Goal: Communication & Community: Answer question/provide support

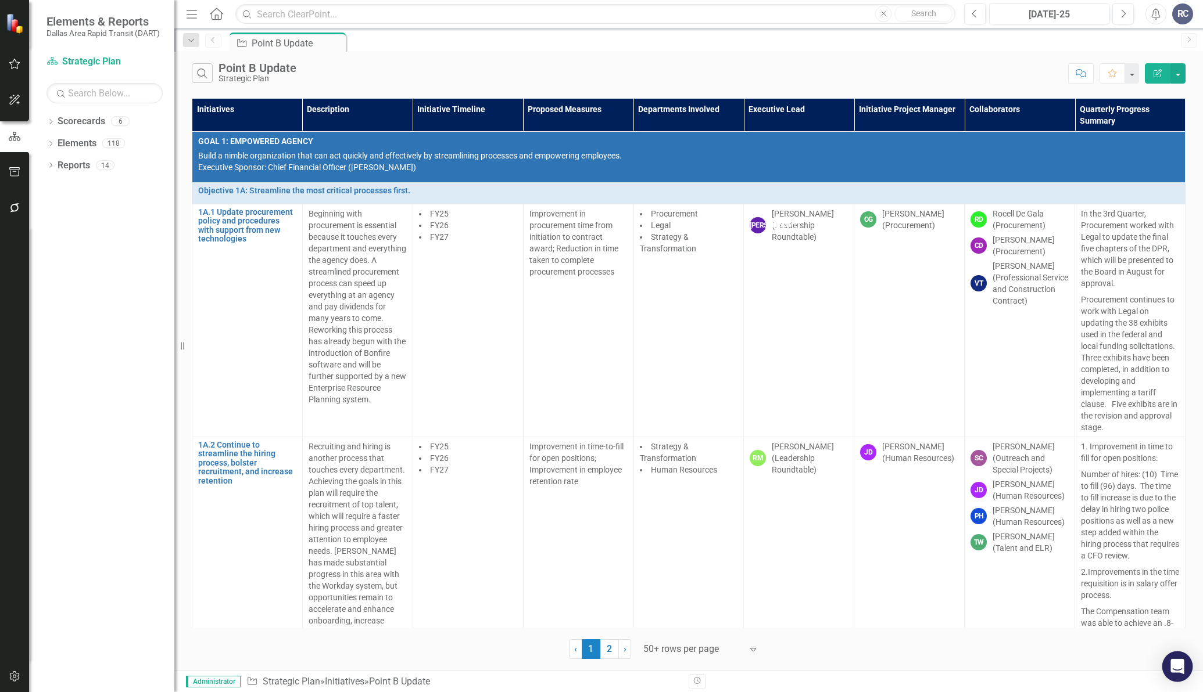
click at [1179, 659] on div "Open Intercom Messenger" at bounding box center [1177, 667] width 31 height 31
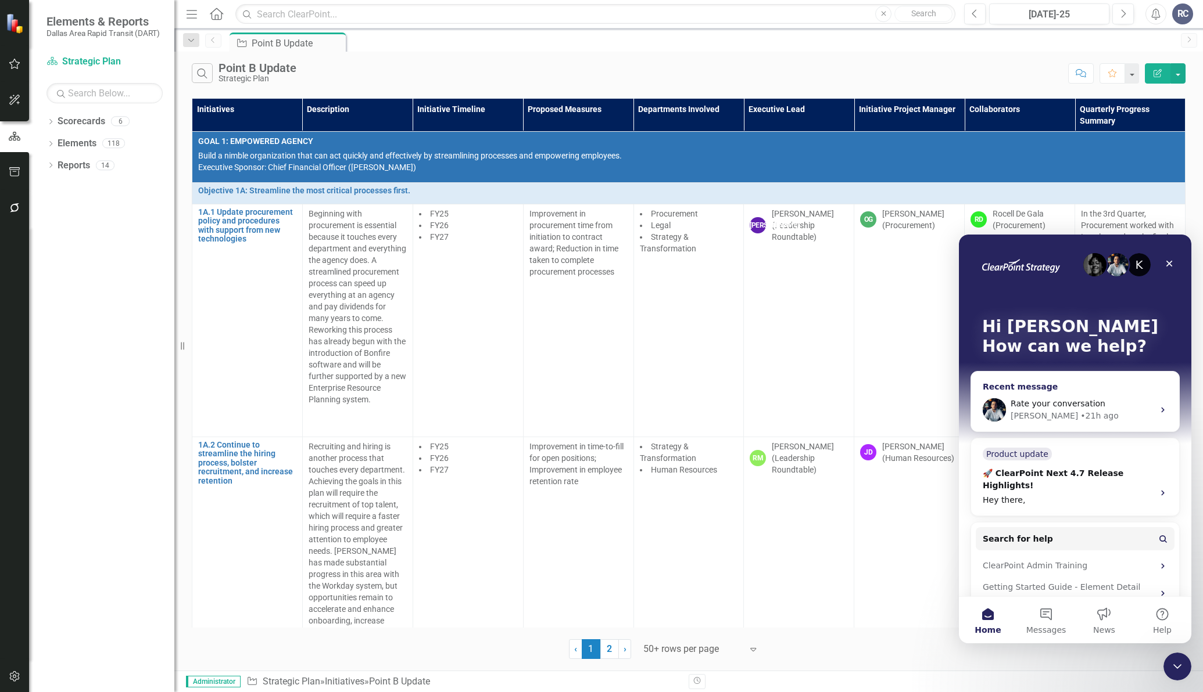
click at [1061, 401] on span "Rate your conversation" at bounding box center [1057, 403] width 95 height 9
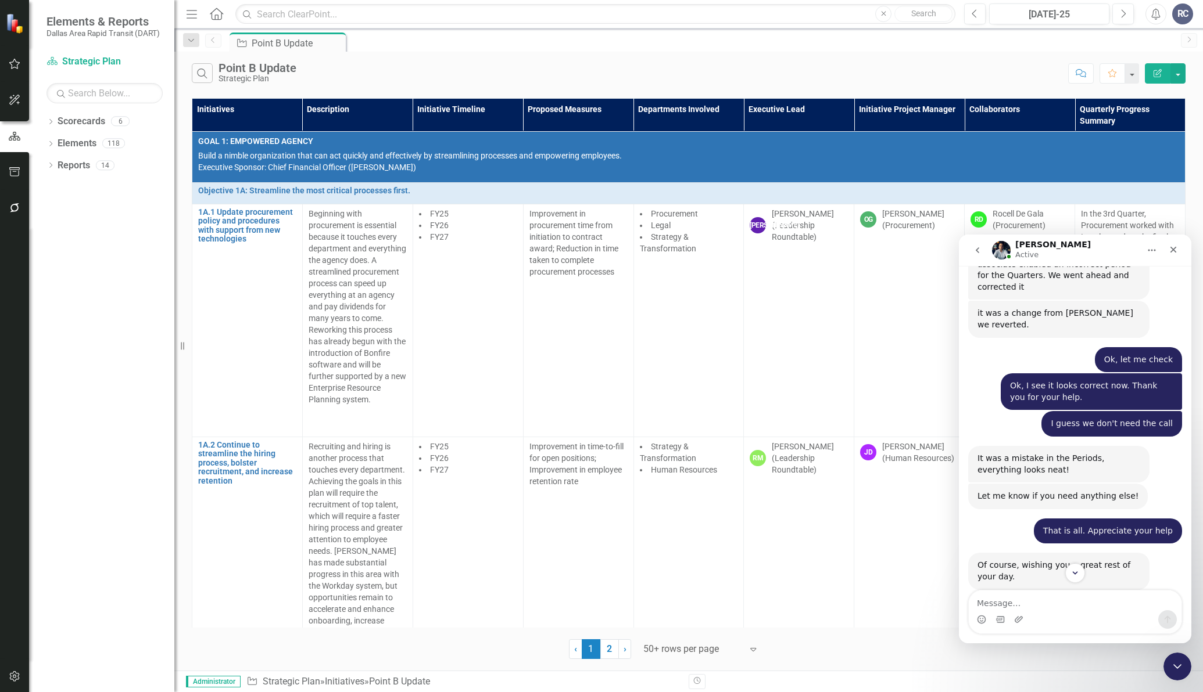
scroll to position [2093, 0]
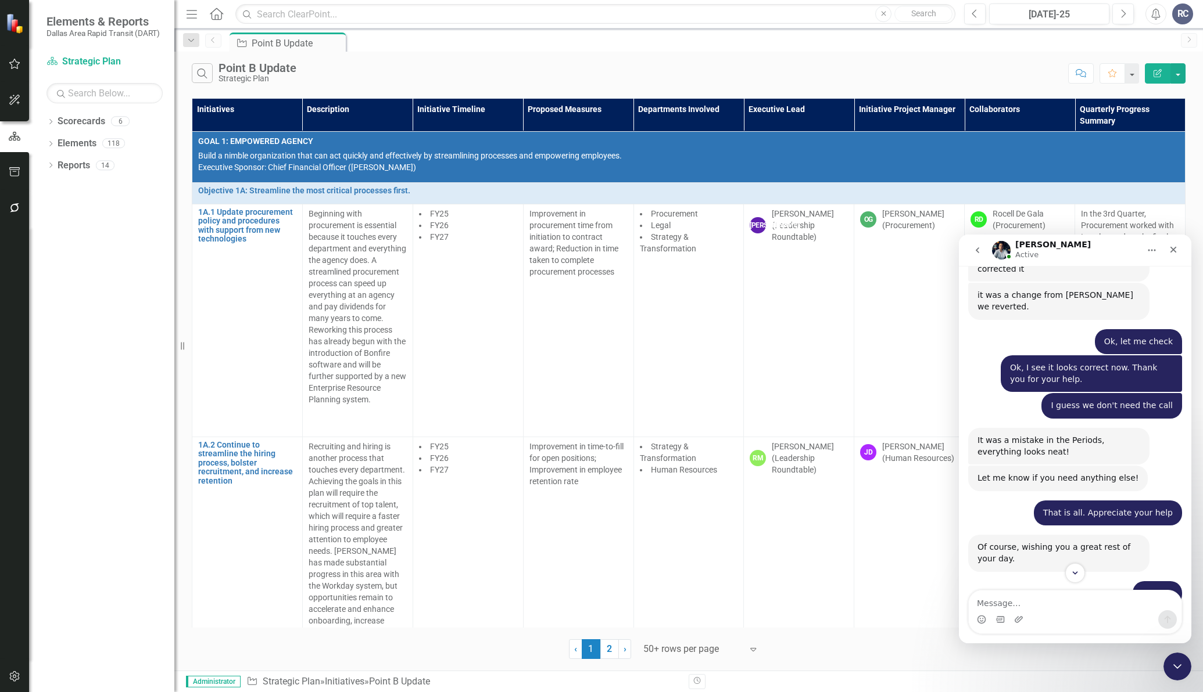
click at [1086, 623] on div "Help [PERSON_NAME] understand how they’re doing:" at bounding box center [1058, 634] width 163 height 23
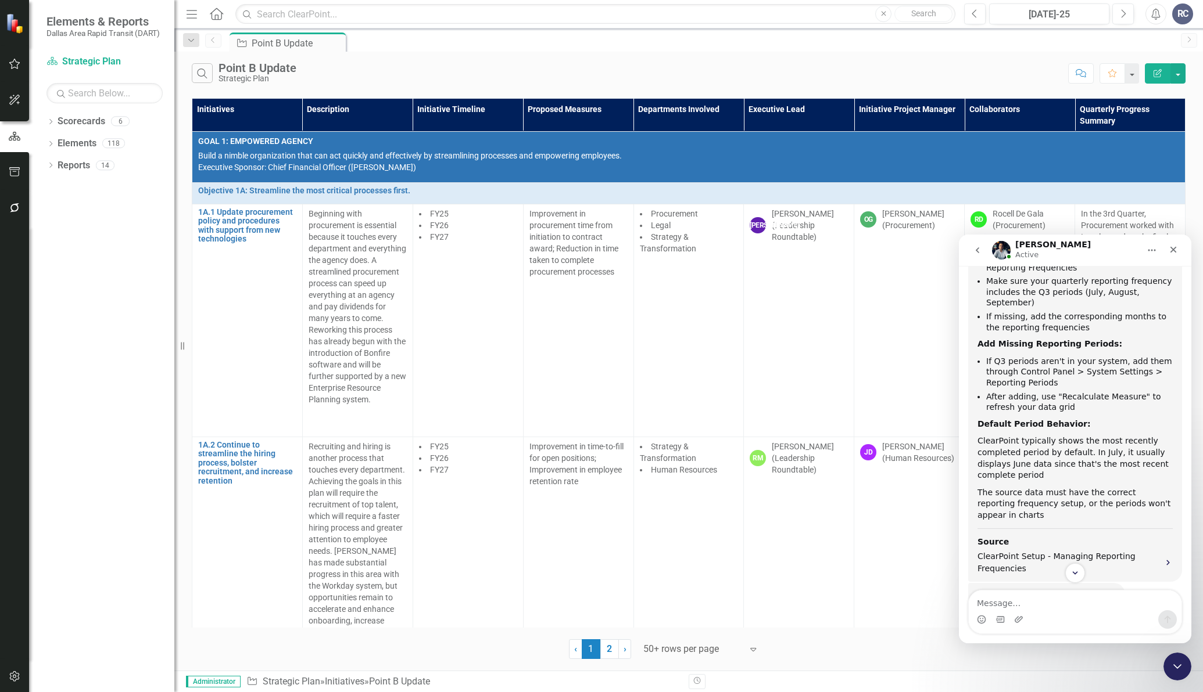
scroll to position [0, 0]
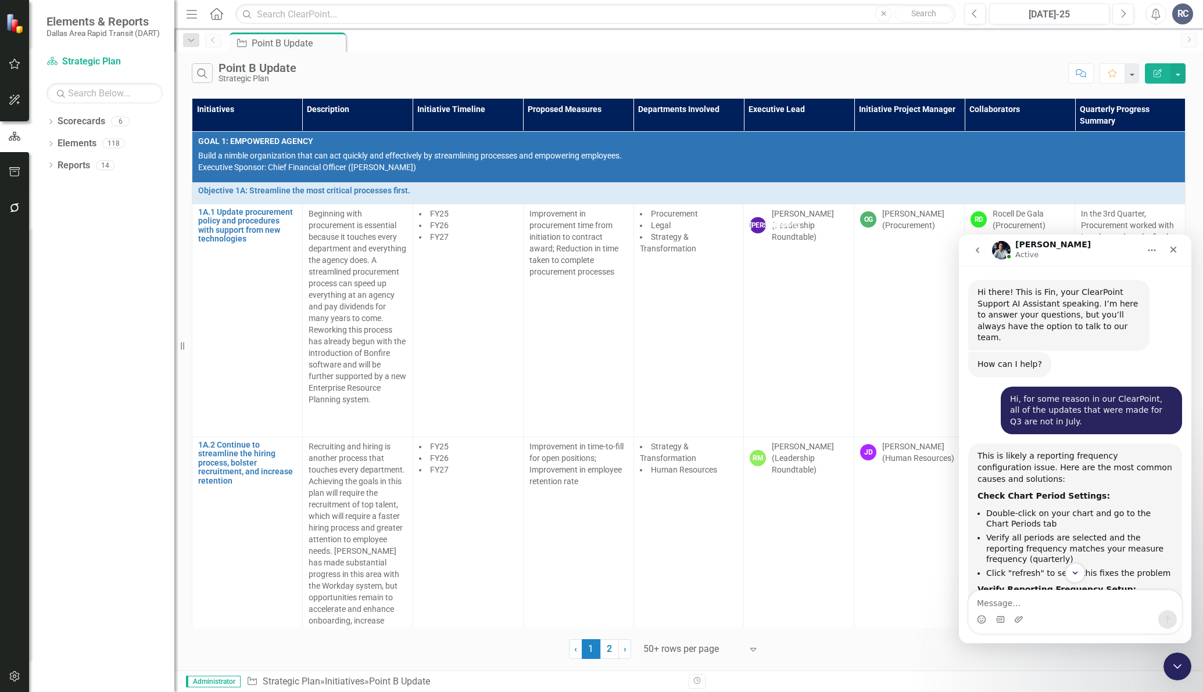
click at [1033, 295] on div "Hi there! This is Fin, your ClearPoint Support AI Assistant speaking. I’m here …" at bounding box center [1058, 315] width 163 height 57
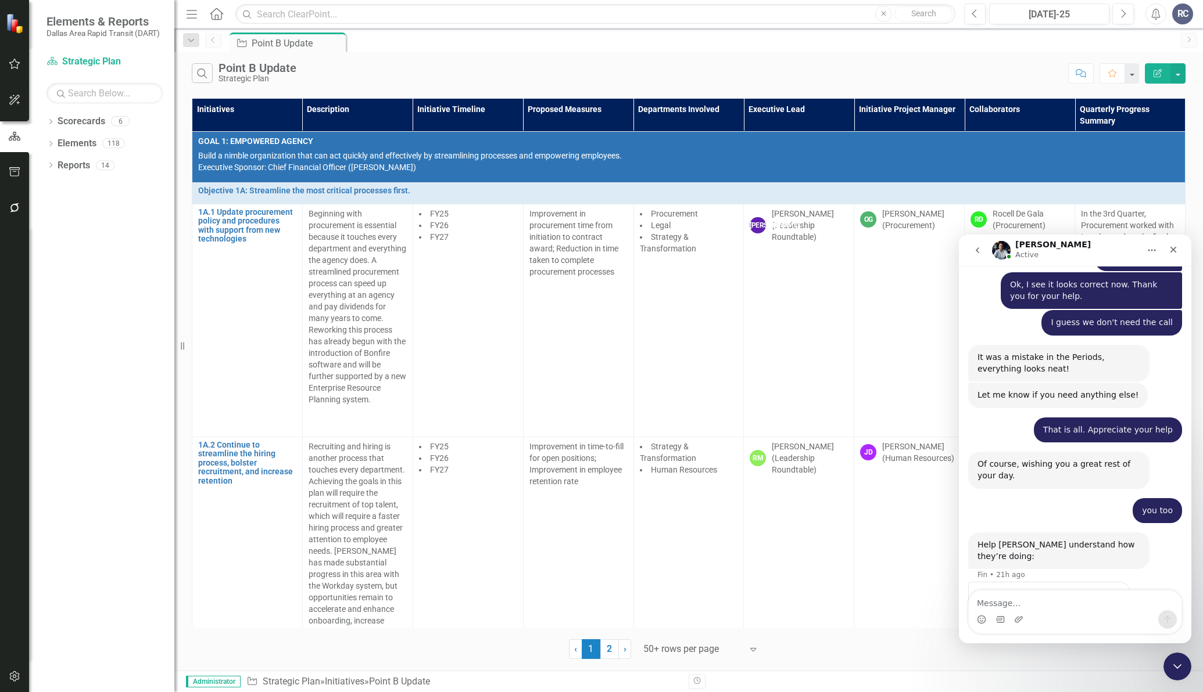
scroll to position [2189, 0]
click at [1150, 504] on div "you too" at bounding box center [1157, 510] width 31 height 12
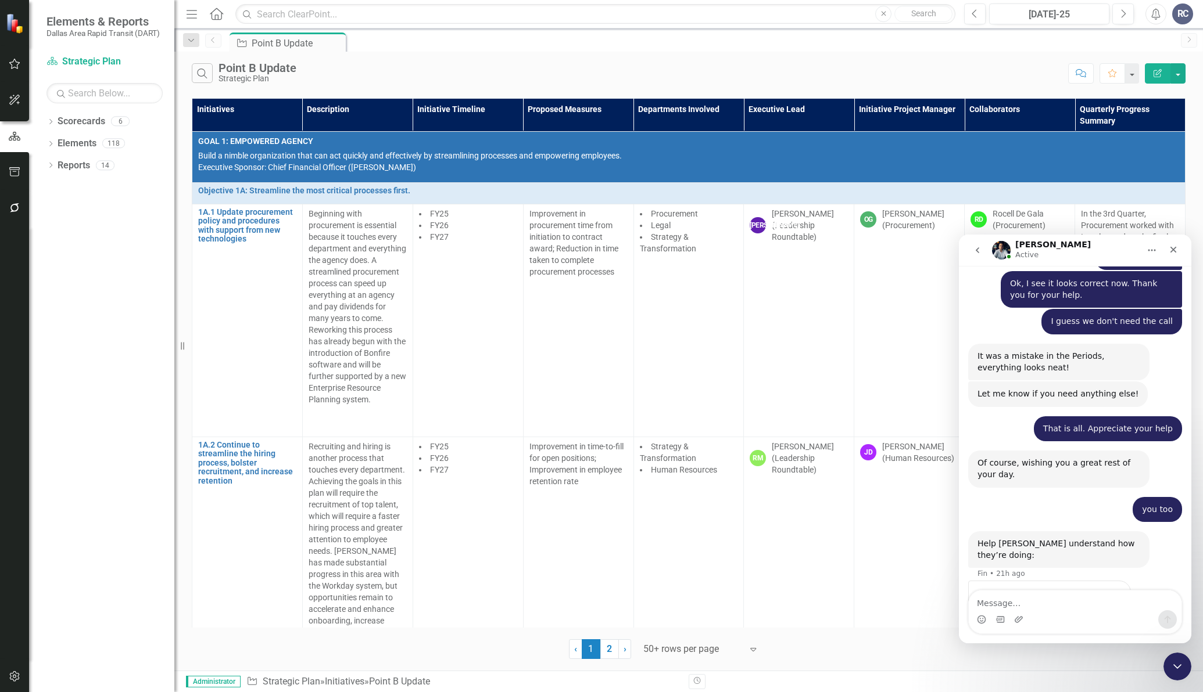
drag, startPoint x: 1032, startPoint y: 389, endPoint x: 1036, endPoint y: 379, distance: 9.9
click at [1033, 458] on div "Of course, wishing you a great rest of your day." at bounding box center [1058, 469] width 163 height 23
click at [1036, 458] on div "Of course, wishing you a great rest of your day." at bounding box center [1058, 469] width 163 height 23
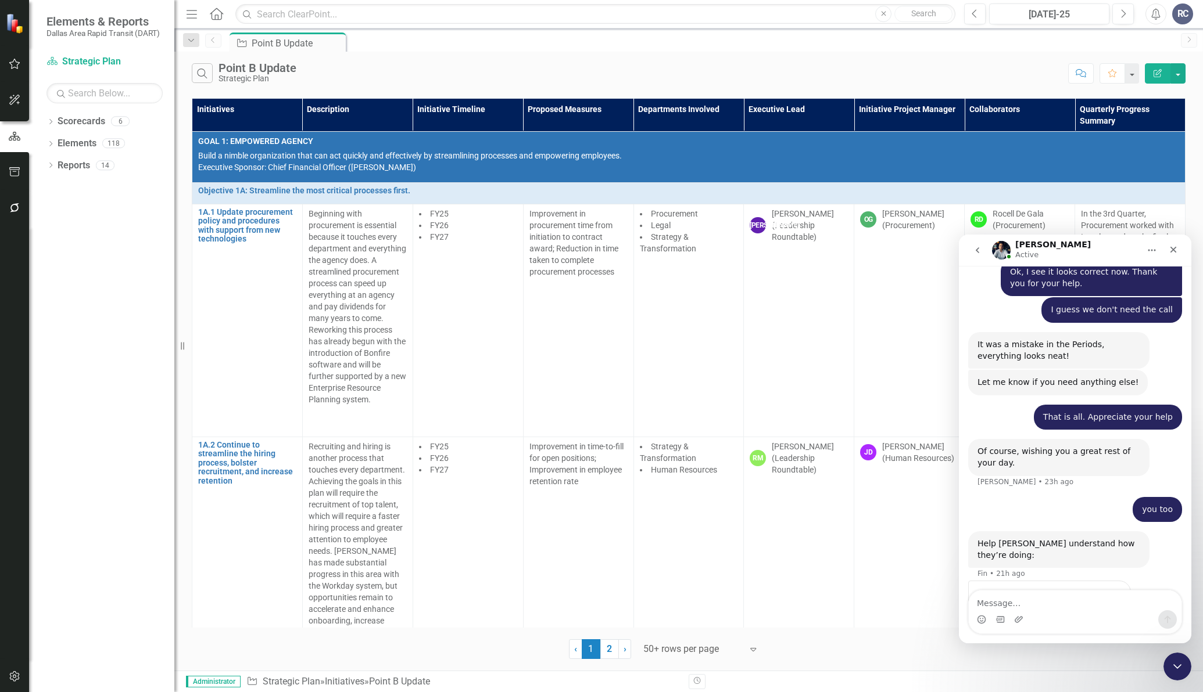
click at [1040, 446] on div "Of course, wishing you a great rest of your day." at bounding box center [1058, 457] width 163 height 23
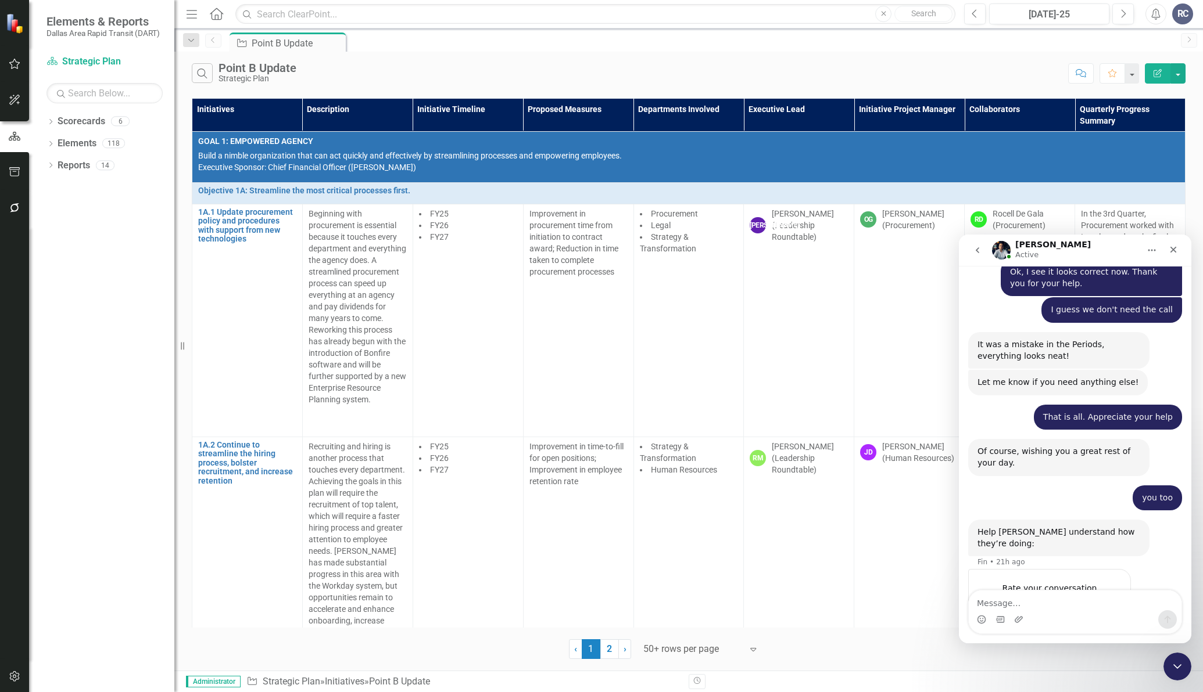
scroll to position [2189, 0]
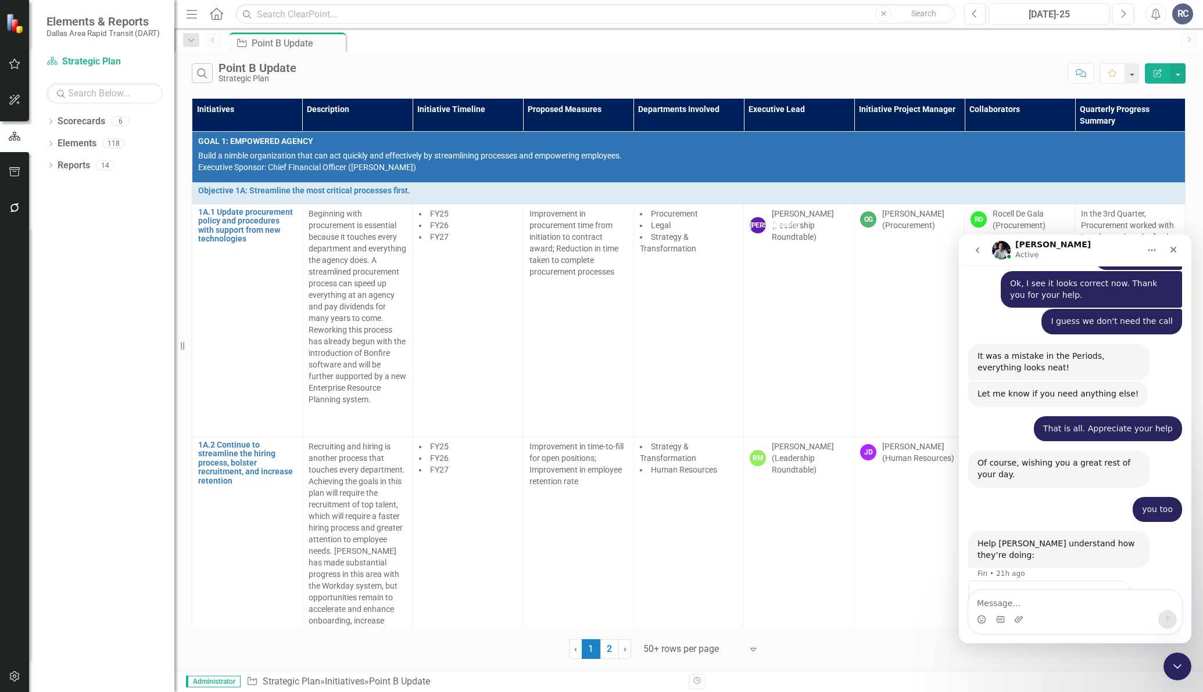
click at [1057, 497] on div "you too [PERSON_NAME] • 23h ago" at bounding box center [1075, 514] width 214 height 35
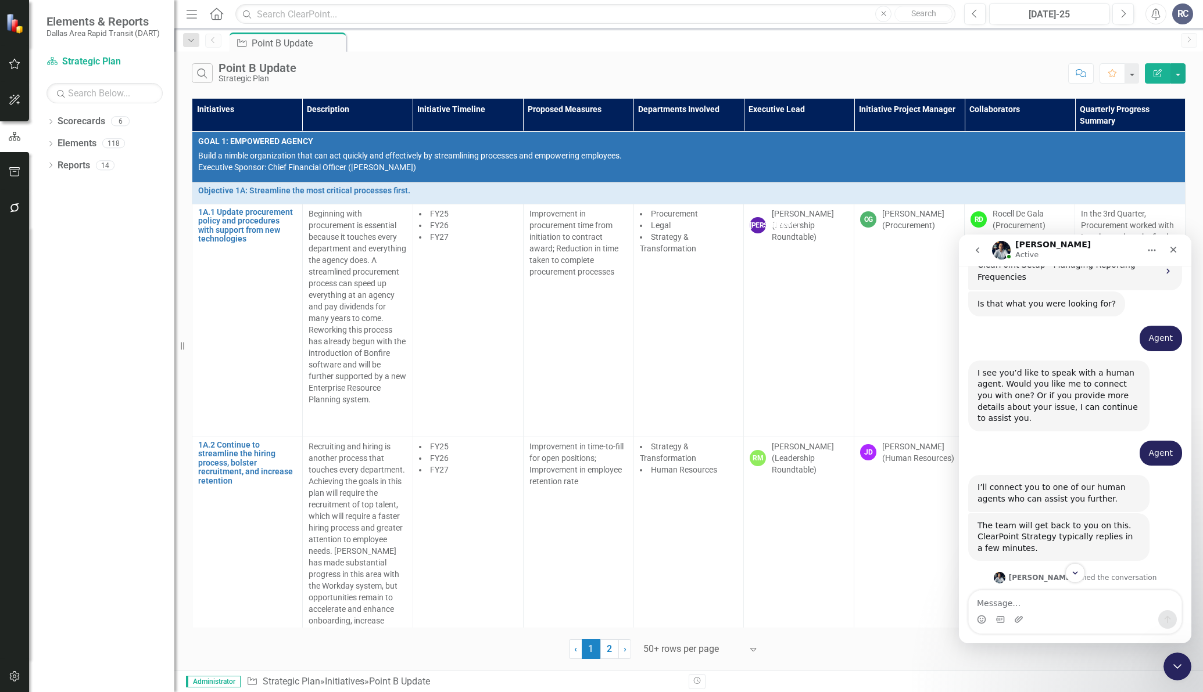
scroll to position [799, 0]
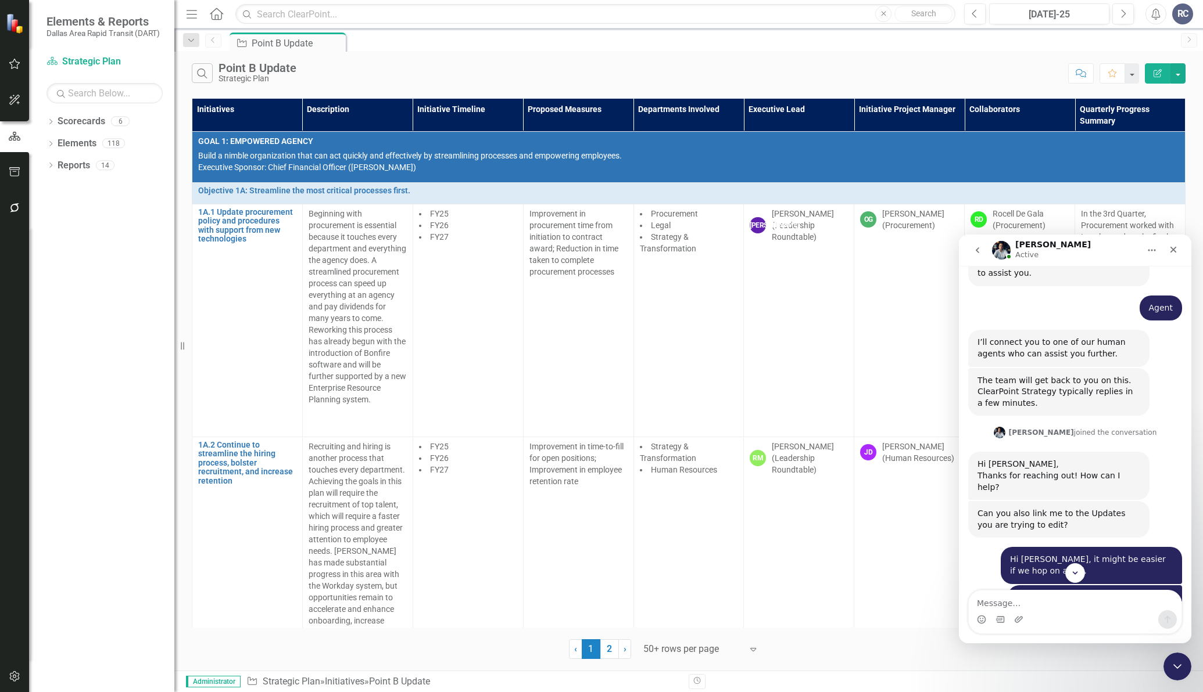
click at [1020, 375] on div "The team will get back to you on this. ClearPoint Strategy typically replies in…" at bounding box center [1058, 392] width 163 height 34
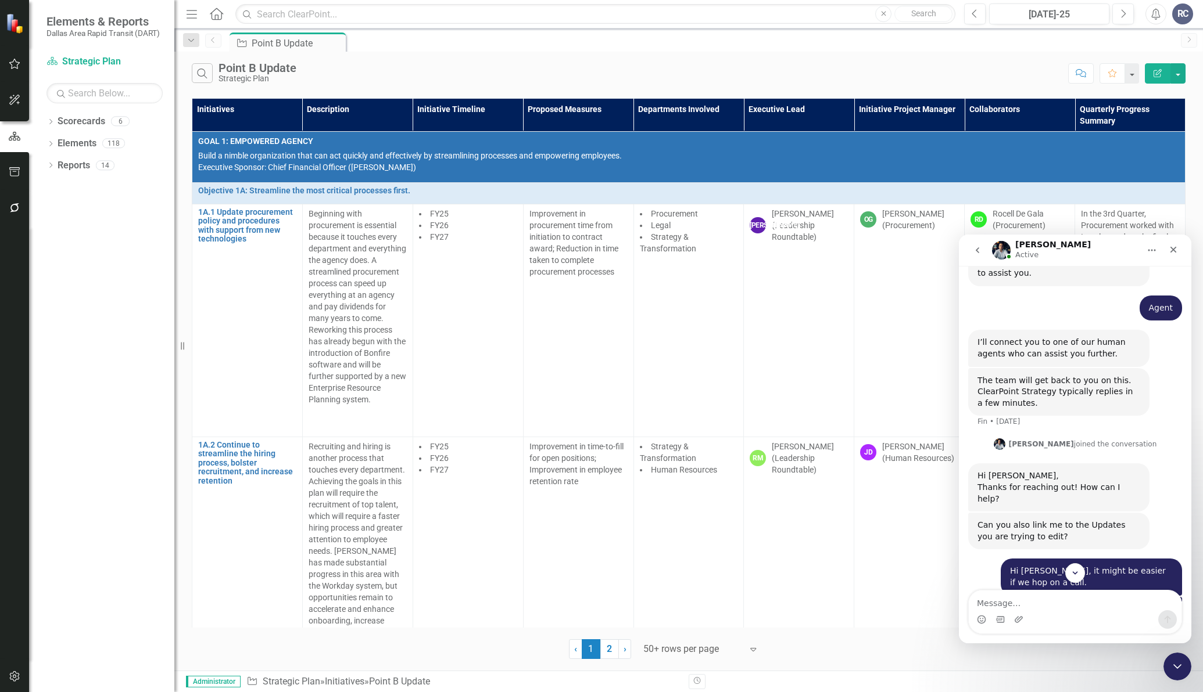
click at [1020, 375] on div "The team will get back to you on this. ClearPoint Strategy typically replies in…" at bounding box center [1058, 392] width 163 height 34
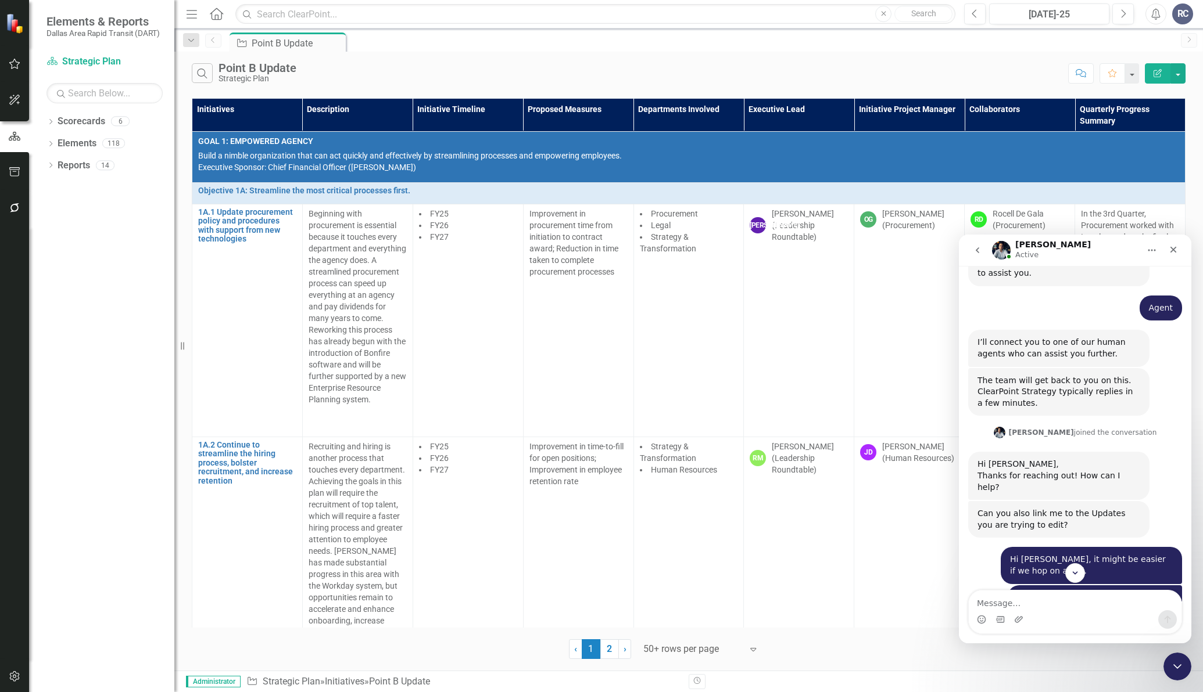
click at [1031, 459] on div "Hi [PERSON_NAME]," at bounding box center [1058, 465] width 163 height 12
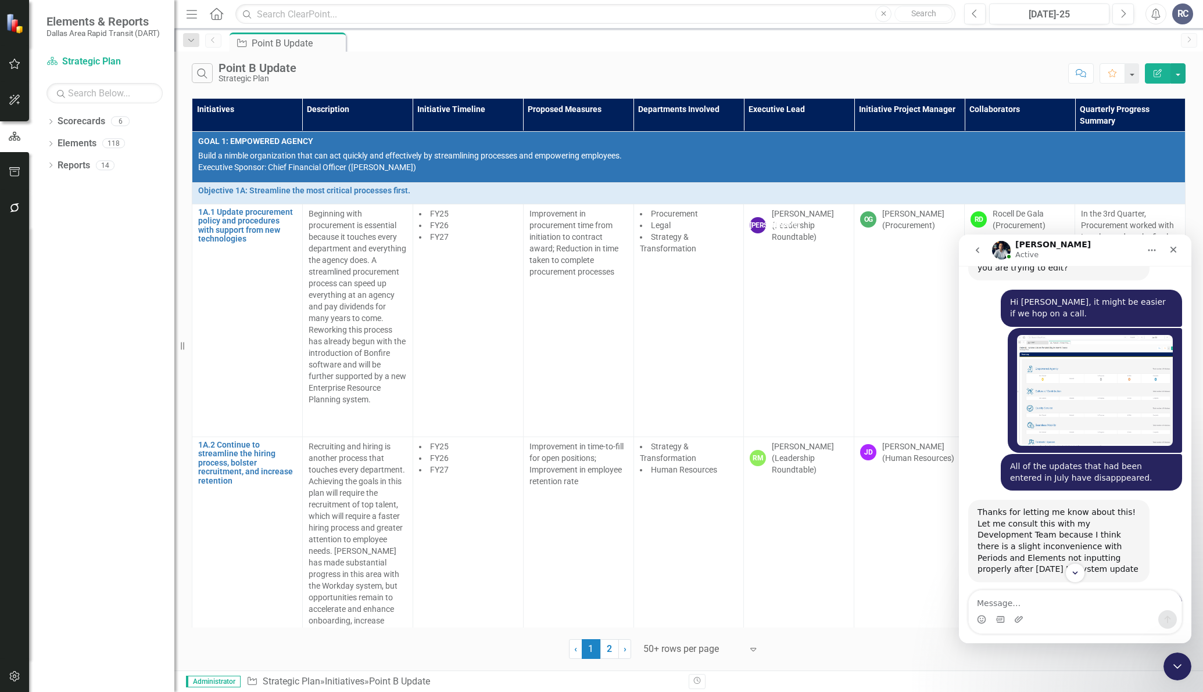
scroll to position [1089, 0]
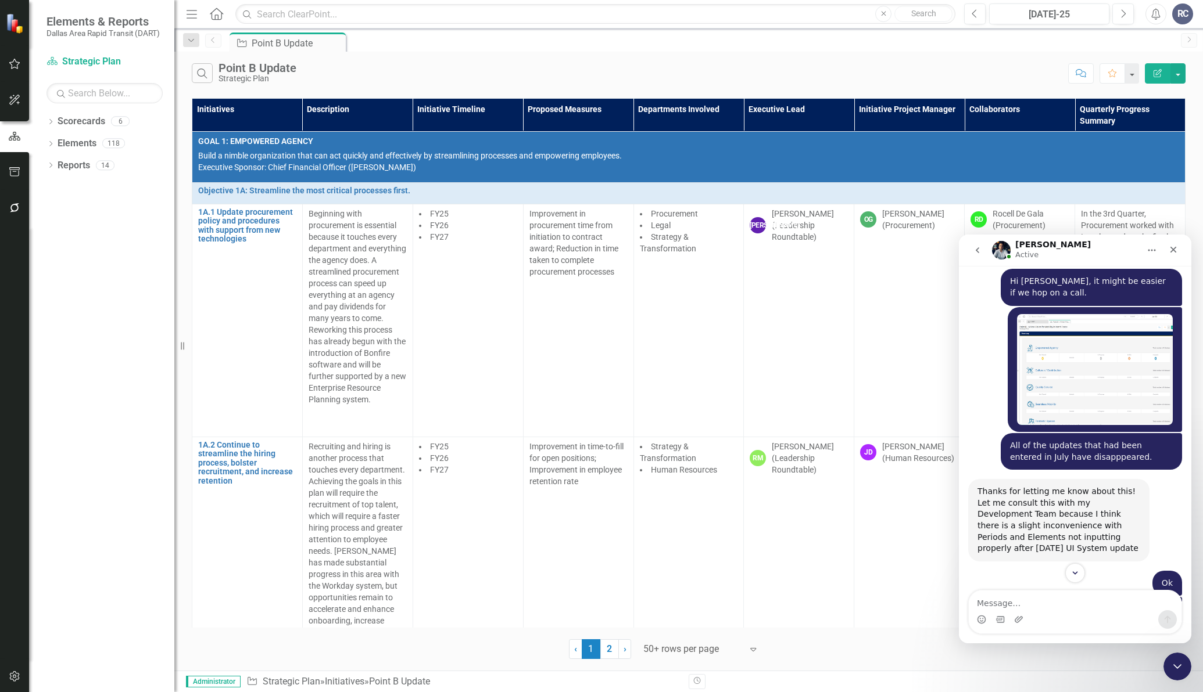
click at [1086, 352] on img "Randy says…" at bounding box center [1095, 370] width 156 height 112
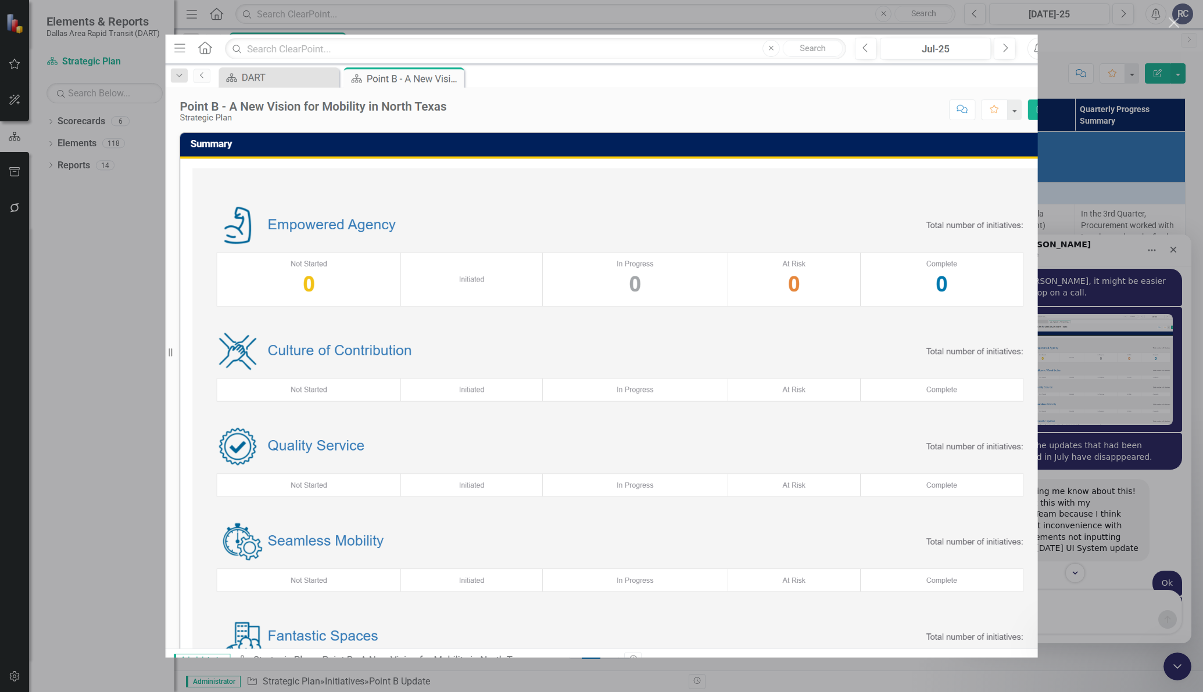
click at [1112, 415] on div "Intercom messenger" at bounding box center [601, 346] width 1203 height 692
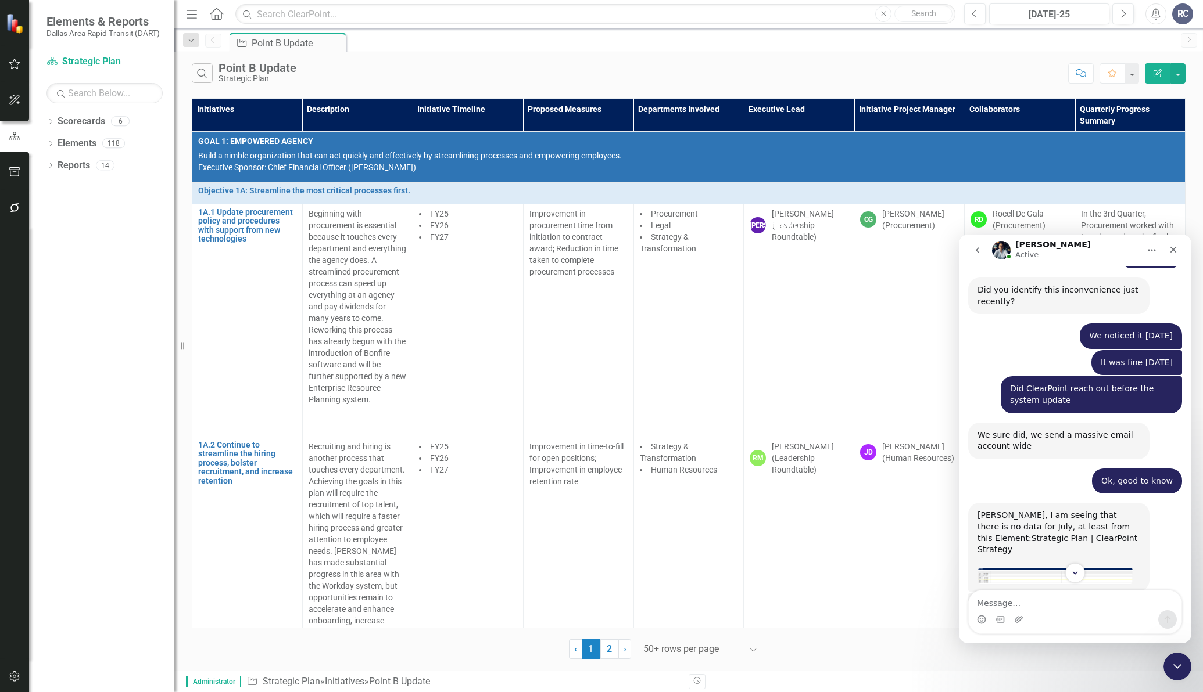
scroll to position [1525, 0]
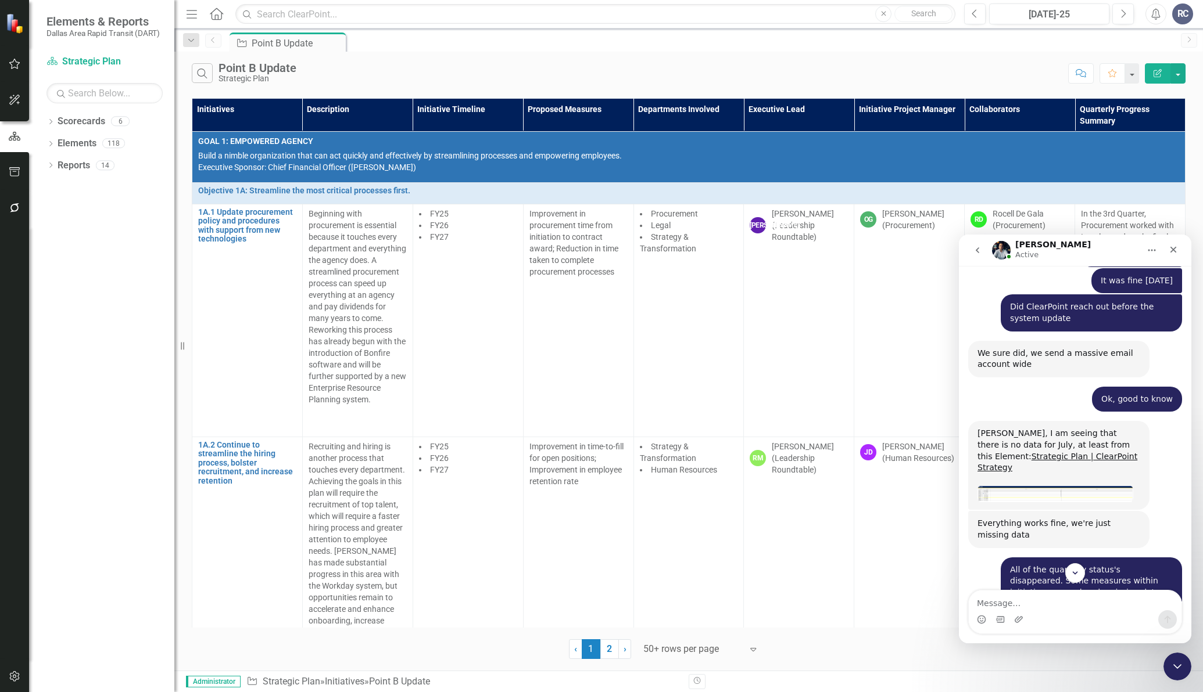
click at [1074, 428] on div "[PERSON_NAME], I am seeing that there is no data for July, at least from this E…" at bounding box center [1058, 450] width 163 height 45
click at [1072, 428] on div "[PERSON_NAME], I am seeing that there is no data for July, at least from this E…" at bounding box center [1058, 450] width 163 height 45
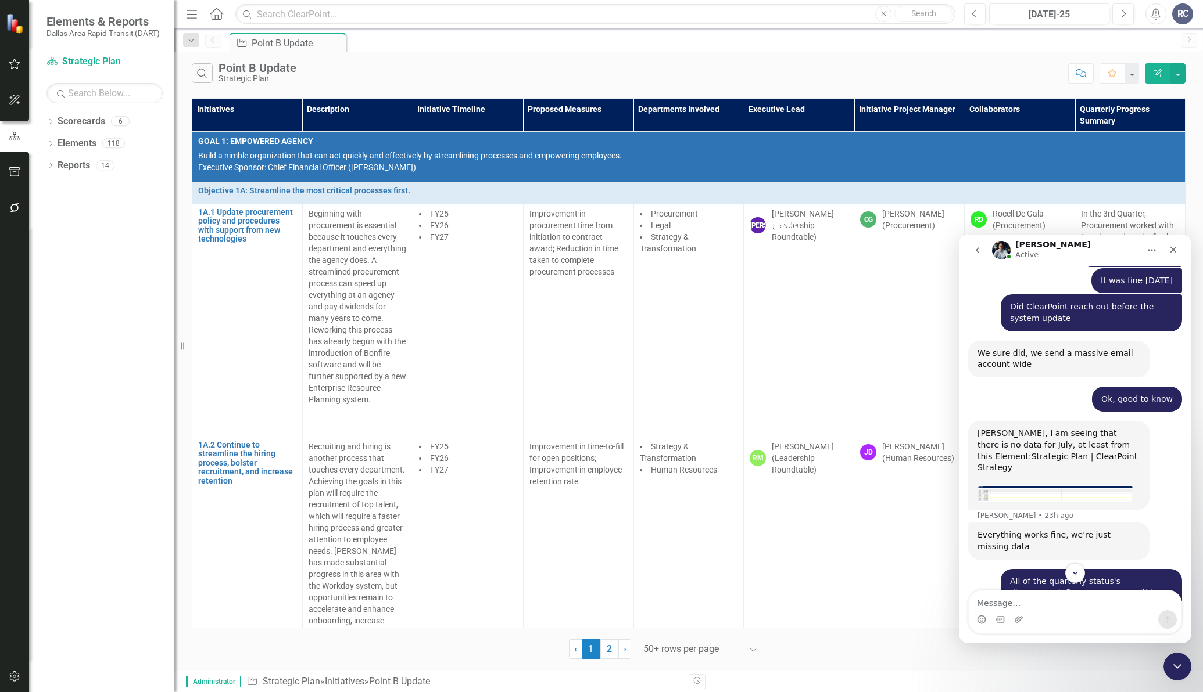
click at [1043, 486] on img "Walter says…" at bounding box center [1055, 495] width 156 height 18
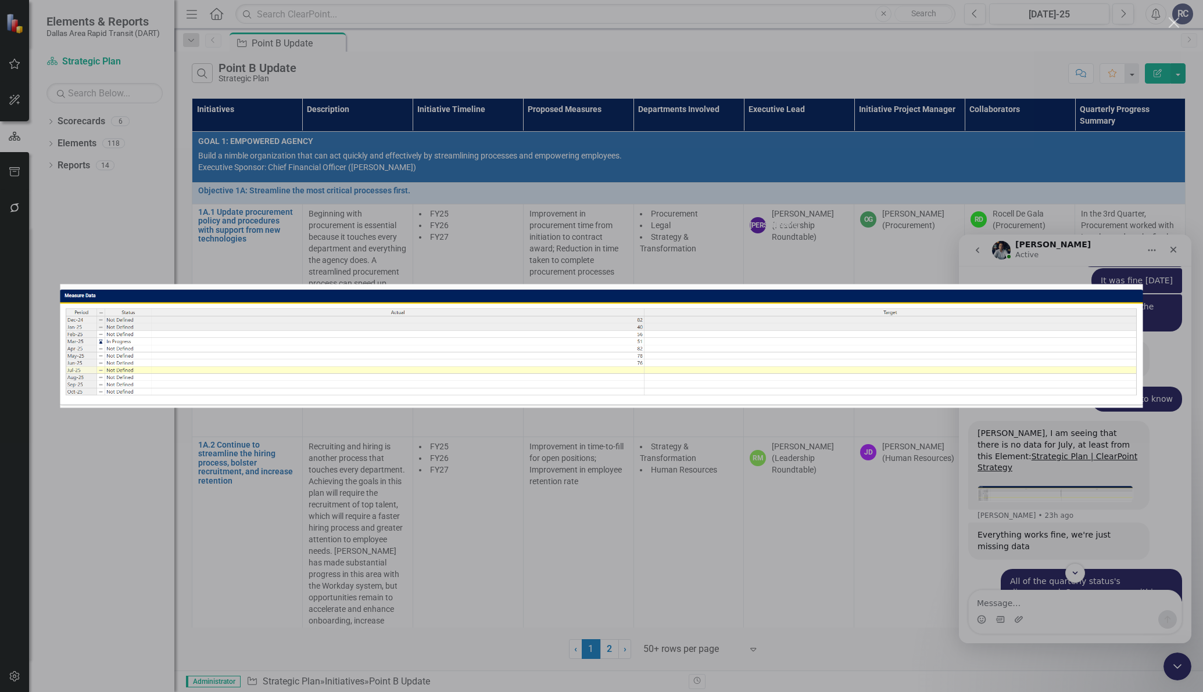
scroll to position [0, 0]
click at [911, 471] on div "Intercom messenger" at bounding box center [601, 346] width 1203 height 692
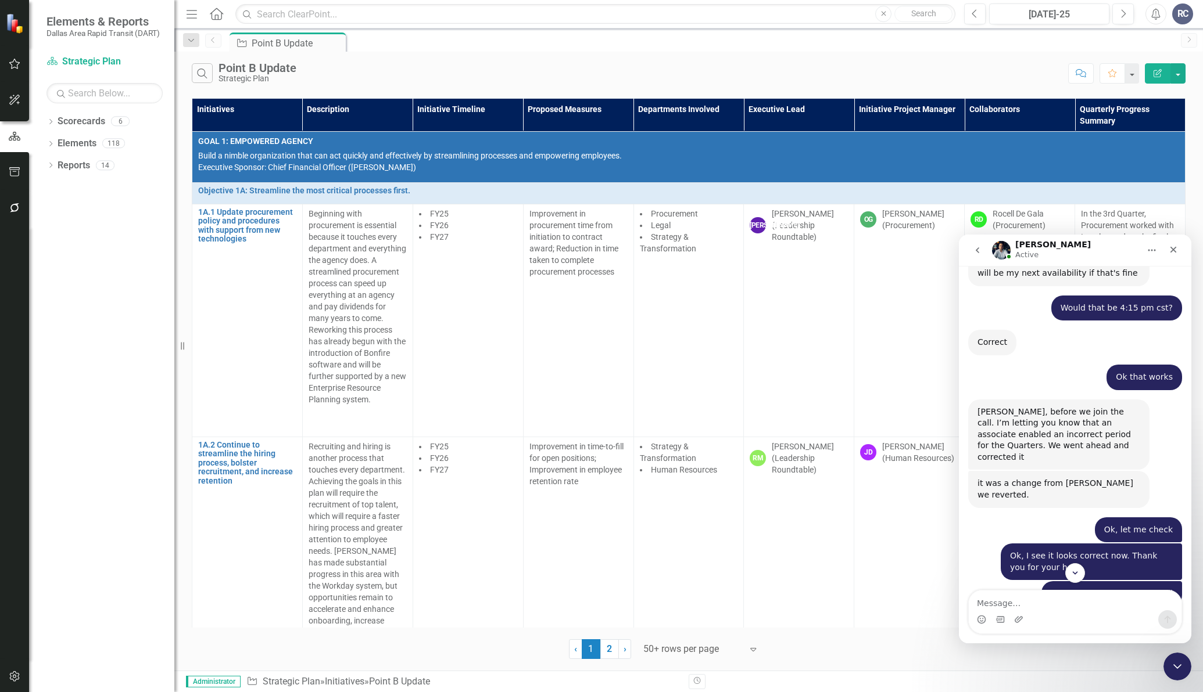
scroll to position [1960, 0]
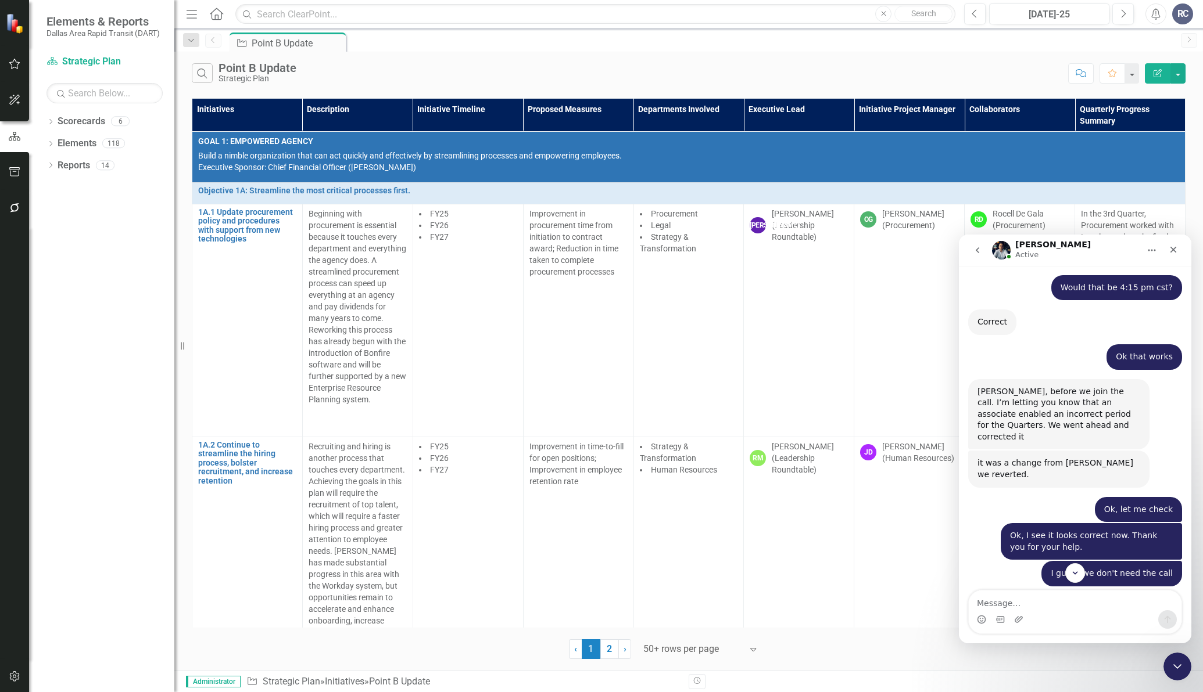
click at [1124, 504] on div "Ok, let me check" at bounding box center [1138, 510] width 69 height 12
click at [1050, 497] on div "Ok, let me check [PERSON_NAME] • 23h ago" at bounding box center [1075, 510] width 214 height 27
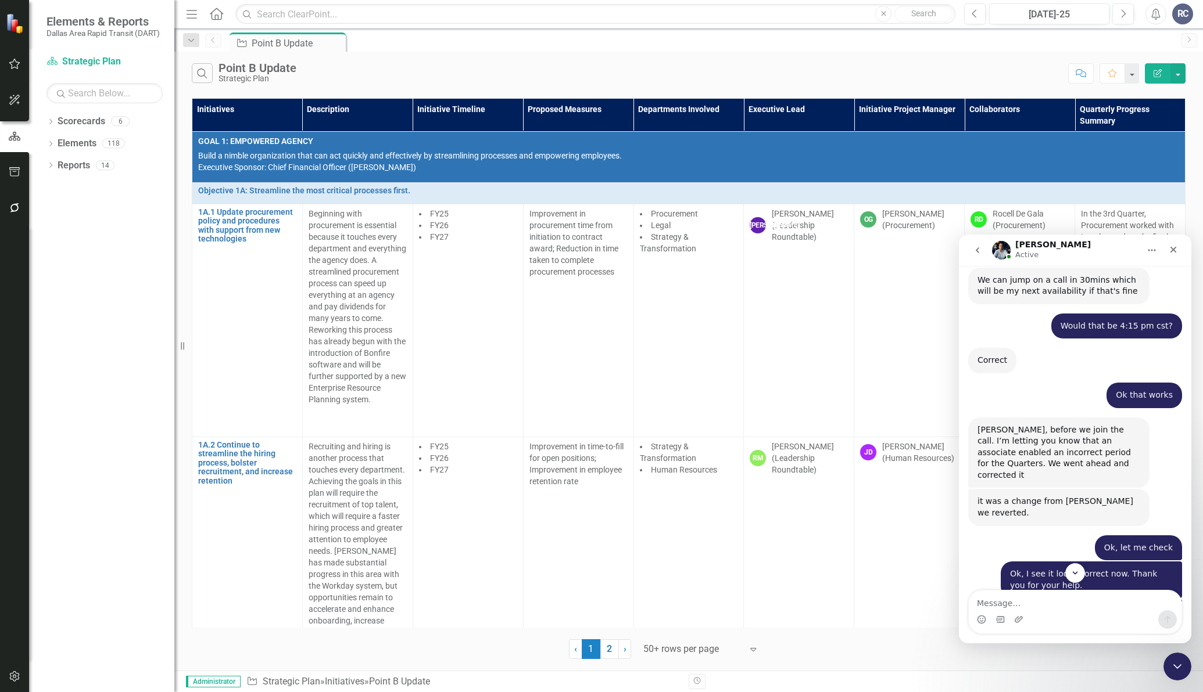
scroll to position [2212, 0]
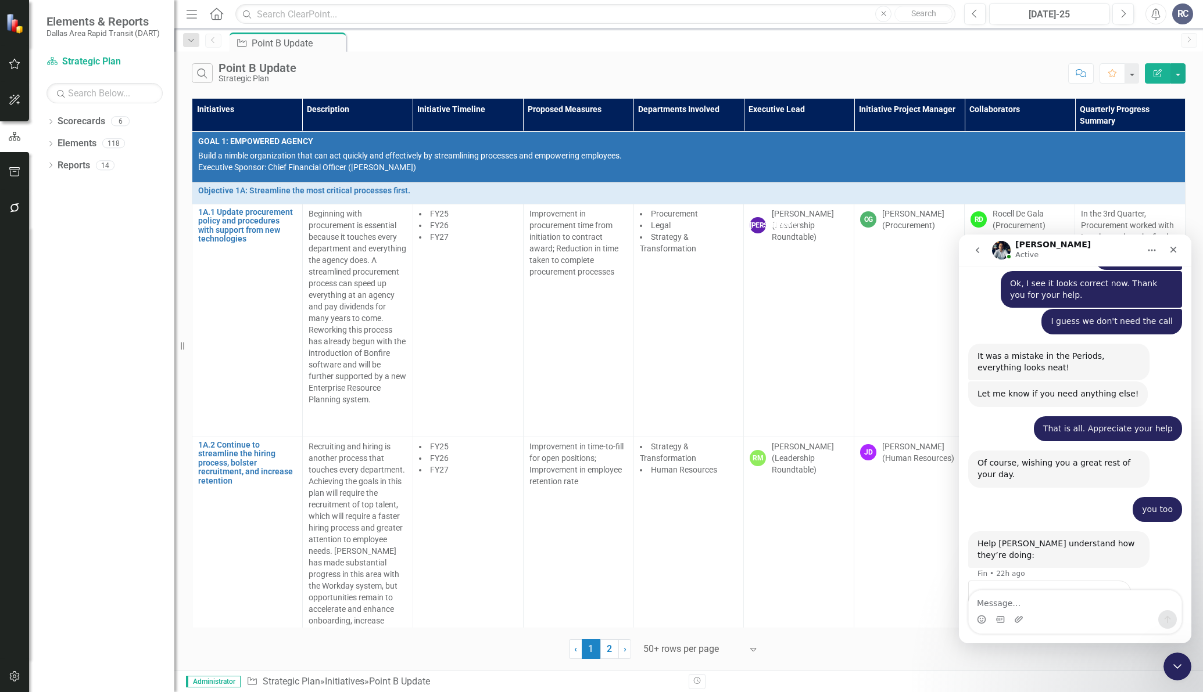
click at [1073, 613] on span "Great" at bounding box center [1076, 623] width 21 height 21
click at [1110, 654] on div "Submit" at bounding box center [1109, 665] width 23 height 23
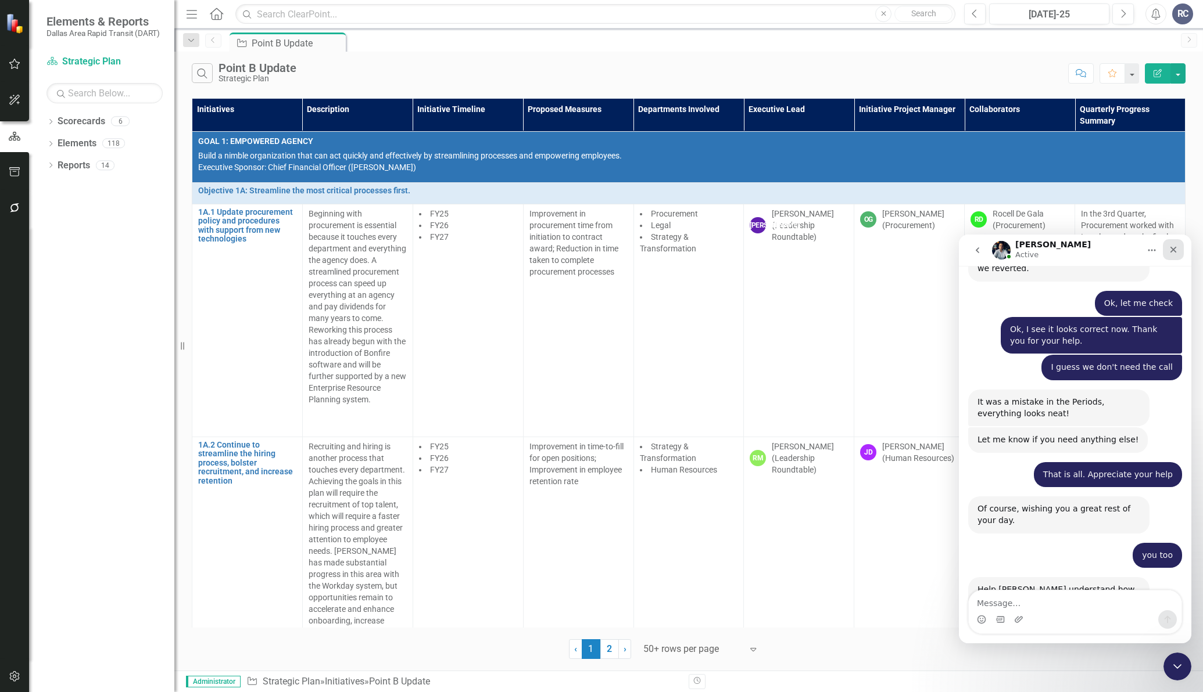
click at [1172, 250] on icon "Close" at bounding box center [1173, 250] width 6 height 6
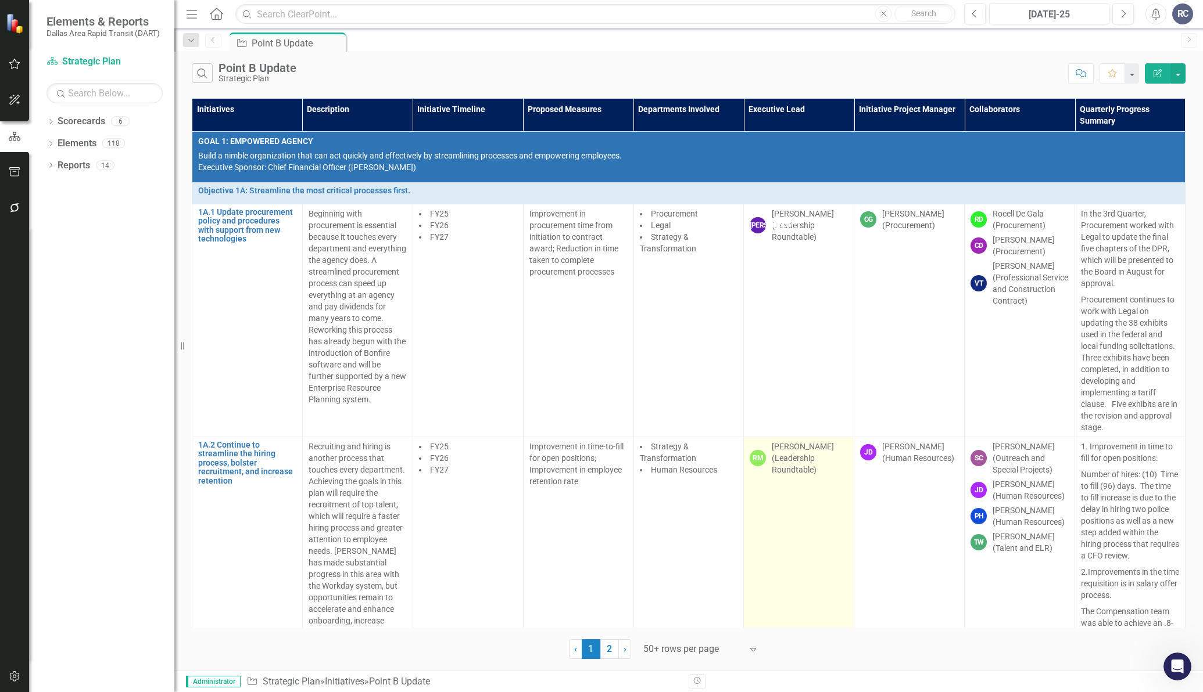
scroll to position [2120, 0]
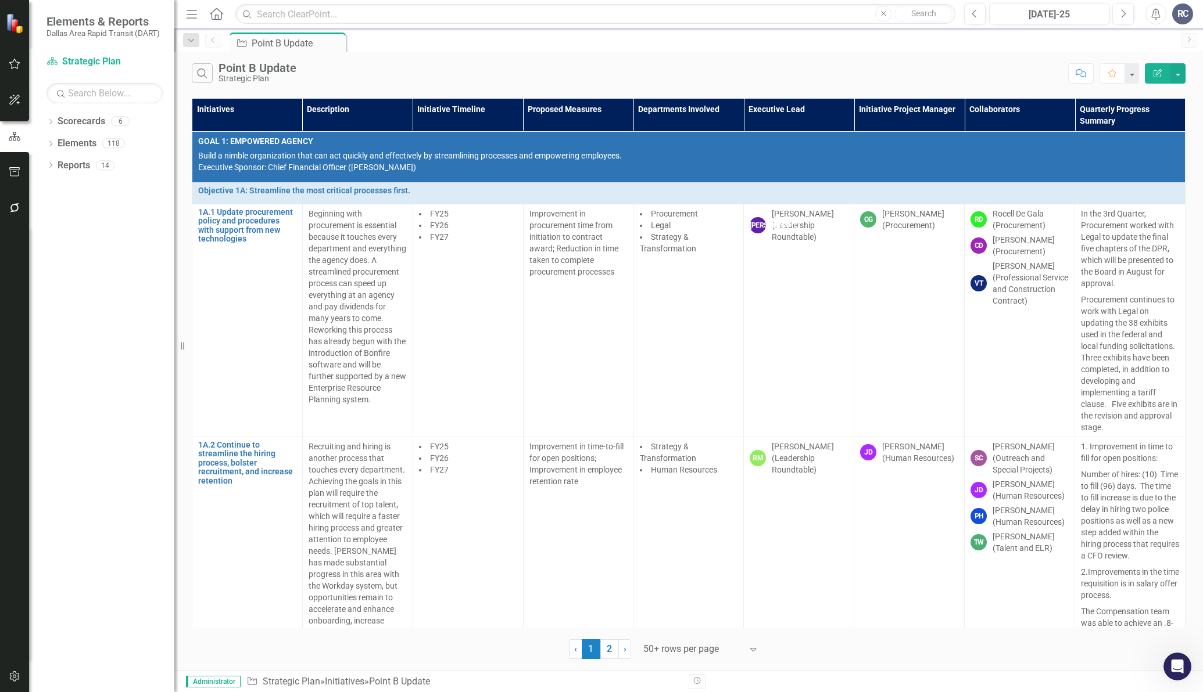
click at [188, 241] on div "Initiatives Description Initiative Timeline Proposed Measures Departments Invol…" at bounding box center [688, 377] width 1028 height 564
